Goal: Check status: Check status

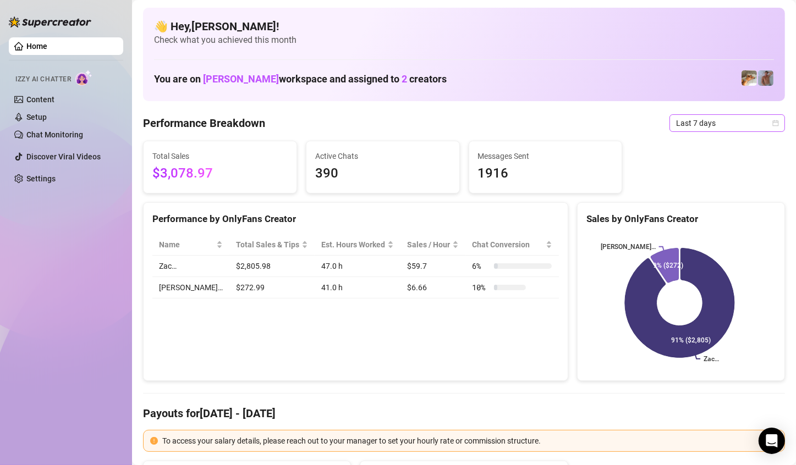
click at [705, 125] on span "Last 7 days" at bounding box center [727, 123] width 102 height 17
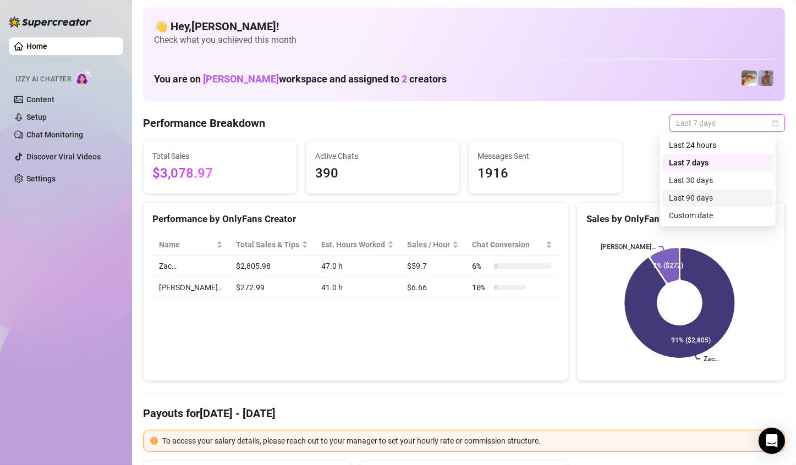
click at [709, 211] on div "Custom date" at bounding box center [718, 216] width 98 height 12
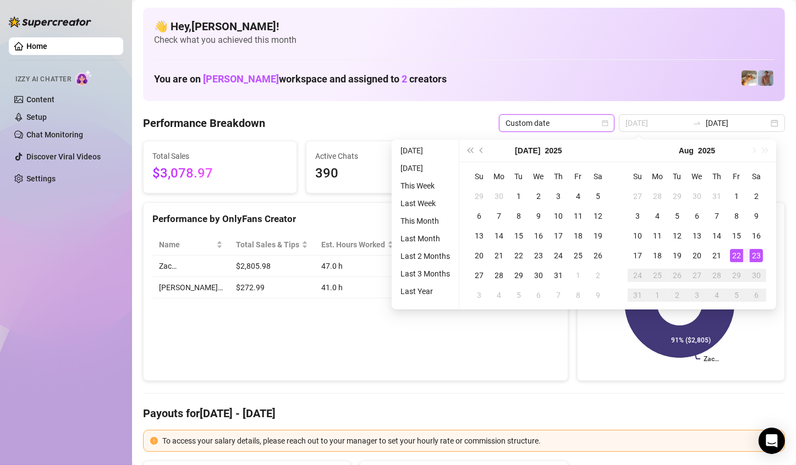
type input "[DATE]"
click at [754, 254] on div "23" at bounding box center [756, 255] width 13 height 13
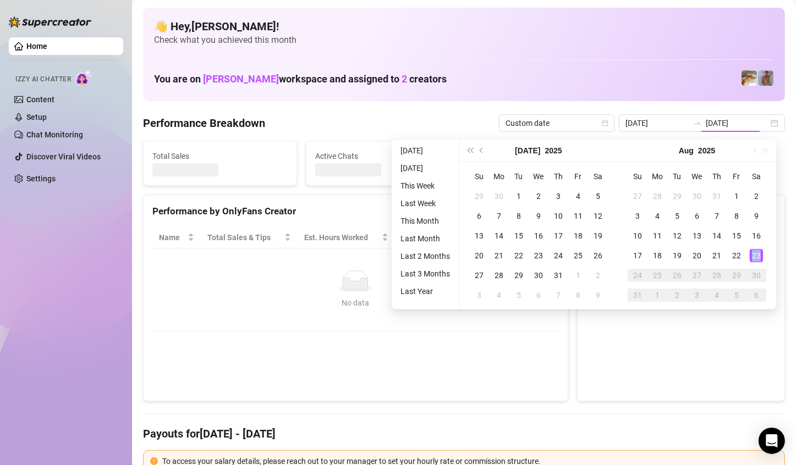
type input "[DATE]"
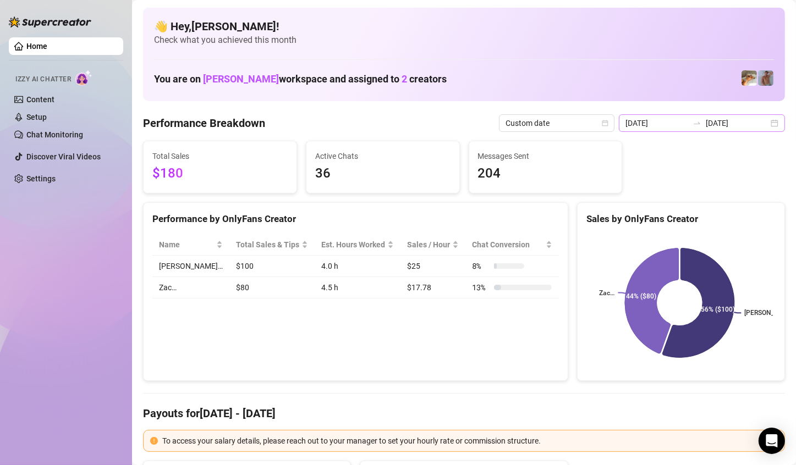
click at [761, 121] on div "[DATE] [DATE]" at bounding box center [702, 123] width 166 height 18
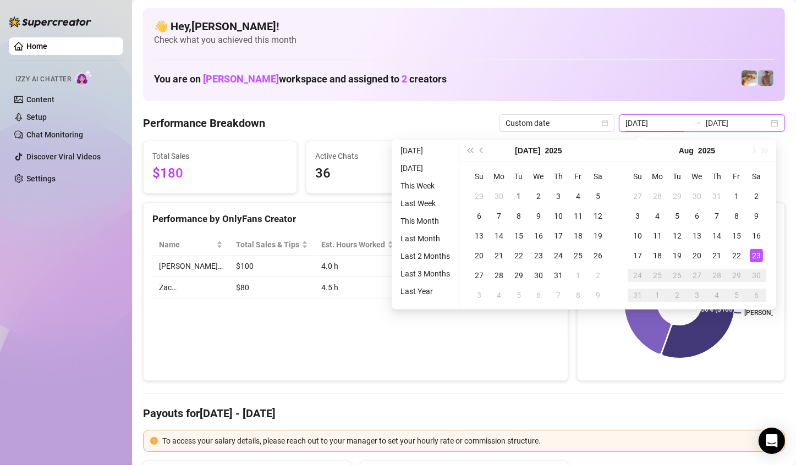
type input "[DATE]"
click at [753, 256] on div "23" at bounding box center [756, 255] width 13 height 13
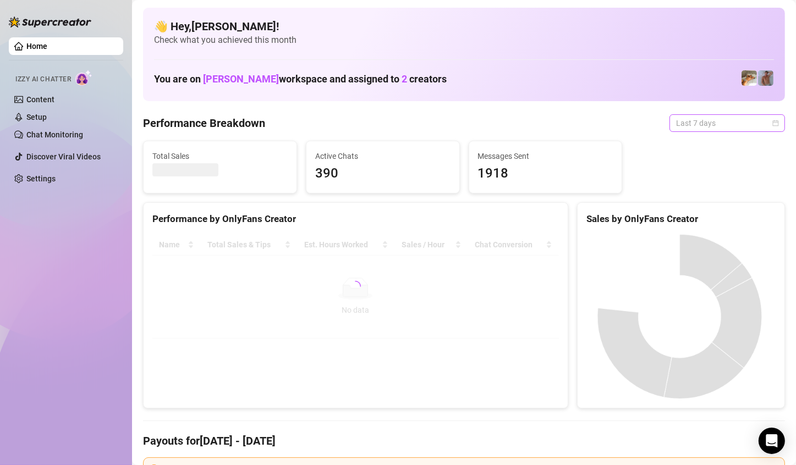
click at [728, 129] on span "Last 7 days" at bounding box center [727, 123] width 102 height 17
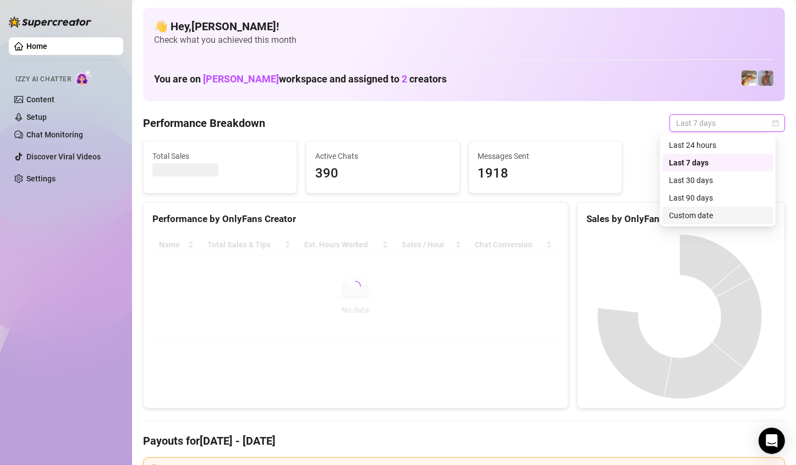
click at [717, 211] on div "Custom date" at bounding box center [718, 216] width 98 height 12
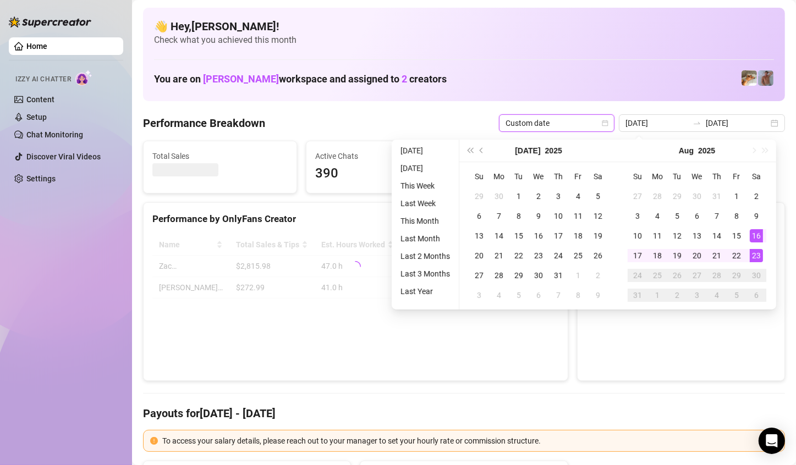
click at [754, 260] on div "23" at bounding box center [756, 255] width 13 height 13
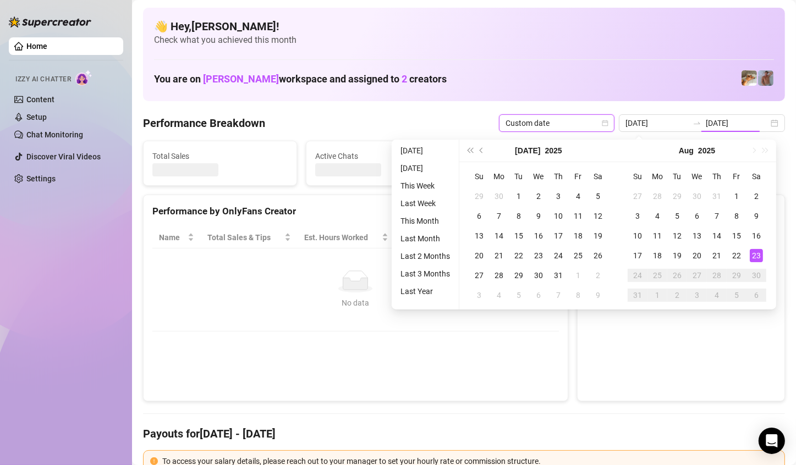
type input "[DATE]"
